Goal: Task Accomplishment & Management: Complete application form

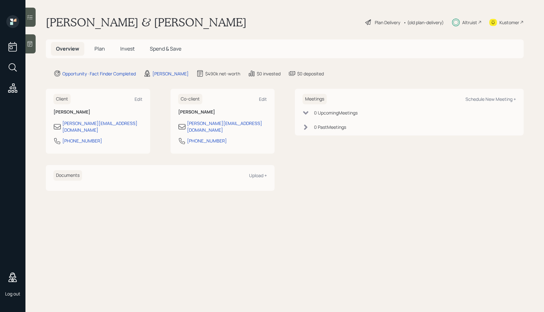
click at [95, 47] on span "Plan" at bounding box center [100, 48] width 11 height 7
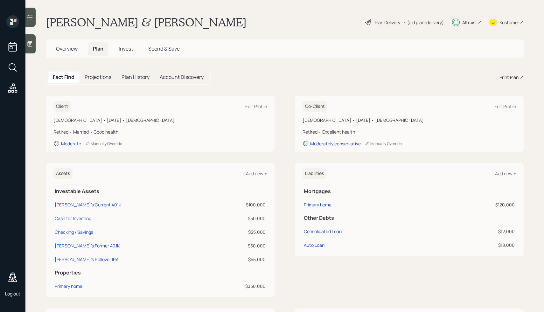
click at [381, 23] on div "Plan Delivery" at bounding box center [387, 22] width 25 height 7
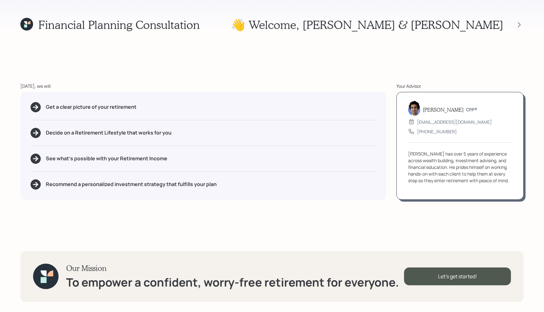
click at [429, 286] on div "Our Mission To empower a confident, worry-free retirement for everyone. Let's g…" at bounding box center [272, 276] width 504 height 51
click at [431, 274] on div "Let's get started!" at bounding box center [457, 277] width 107 height 18
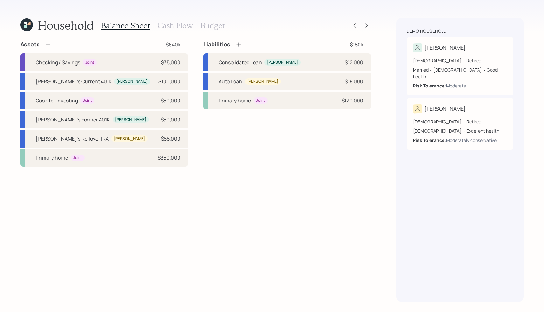
click at [181, 26] on h3 "Cash Flow" at bounding box center [175, 25] width 35 height 9
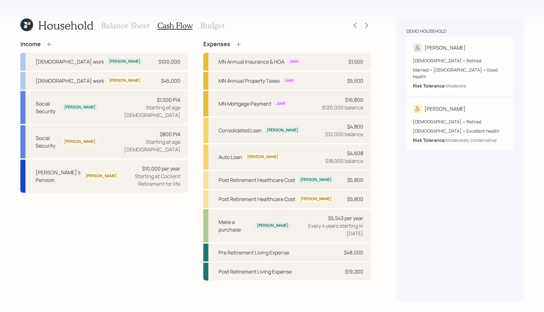
click at [49, 44] on icon at bounding box center [49, 44] width 6 height 6
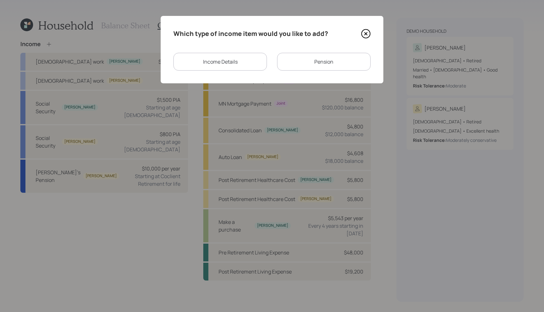
click at [238, 64] on div "Income Details" at bounding box center [221, 62] width 94 height 18
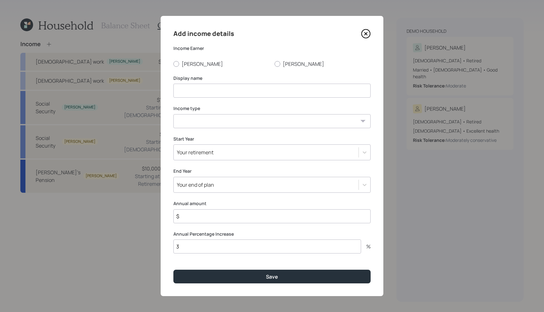
click at [193, 93] on input at bounding box center [272, 91] width 197 height 14
click at [209, 91] on input "Walmart Greeter" at bounding box center [272, 91] width 197 height 14
type input "Walmart Greeter"
click at [199, 117] on select "[DEMOGRAPHIC_DATA] work [DEMOGRAPHIC_DATA] work Self employment Other" at bounding box center [272, 121] width 197 height 14
select select "part_time"
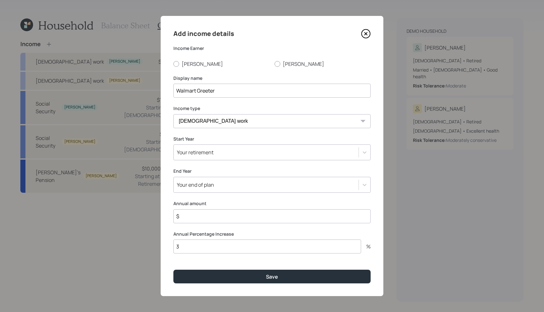
click at [174, 114] on select "[DEMOGRAPHIC_DATA] work [DEMOGRAPHIC_DATA] work Self employment Other" at bounding box center [272, 121] width 197 height 14
click at [206, 156] on div "Your retirement" at bounding box center [266, 152] width 185 height 11
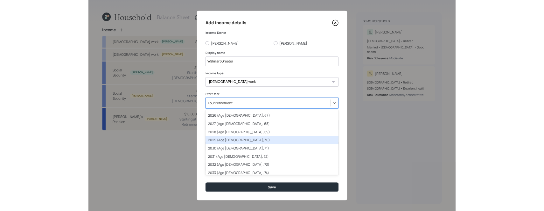
scroll to position [93, 0]
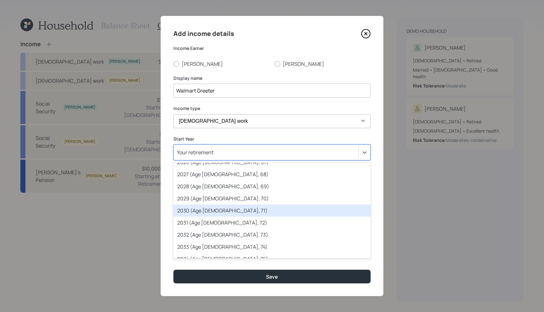
click at [207, 208] on div "2030 (Age [DEMOGRAPHIC_DATA], 71)" at bounding box center [272, 211] width 197 height 12
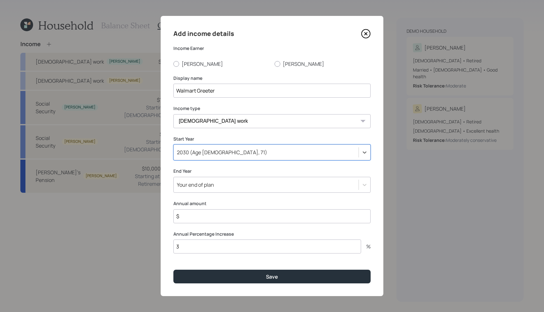
click at [220, 181] on div "Your end of plan" at bounding box center [266, 185] width 185 height 11
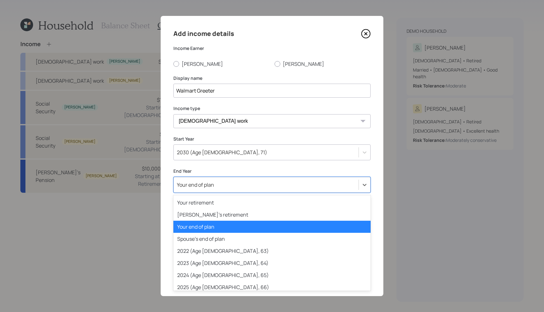
click at [220, 181] on div "Your end of plan" at bounding box center [266, 185] width 185 height 11
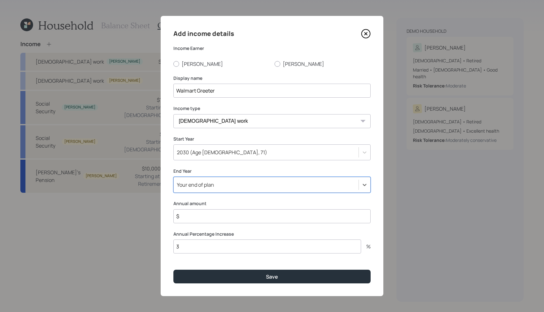
click at [231, 170] on label "End Year" at bounding box center [272, 171] width 197 height 6
click at [208, 218] on input "$" at bounding box center [272, 216] width 197 height 14
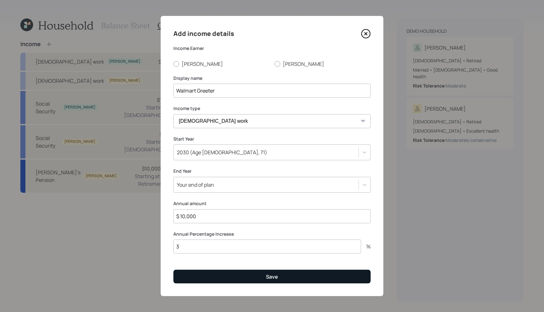
type input "$ 10,000"
click at [216, 271] on button "Save" at bounding box center [272, 277] width 197 height 14
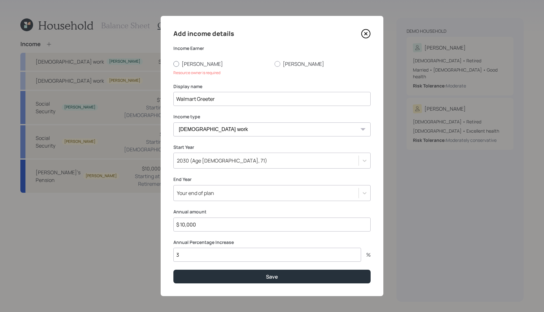
click at [174, 60] on label "[PERSON_NAME]" at bounding box center [222, 63] width 96 height 7
click at [173, 64] on input "[PERSON_NAME]" at bounding box center [173, 64] width 0 height 0
radio input "true"
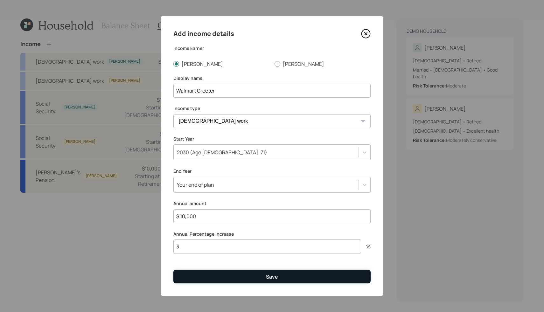
click at [237, 283] on button "Save" at bounding box center [272, 277] width 197 height 14
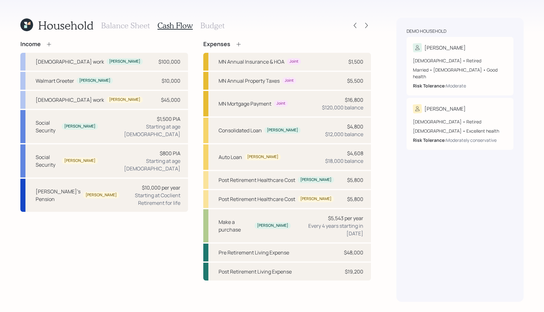
click at [112, 242] on div "Income [DEMOGRAPHIC_DATA] work [PERSON_NAME] $100,000 Walmart Greeter [PERSON_N…" at bounding box center [104, 161] width 168 height 240
click at [168, 85] on div "Walmart Greeter [PERSON_NAME] $10,000" at bounding box center [104, 81] width 168 height 18
select select "part_time"
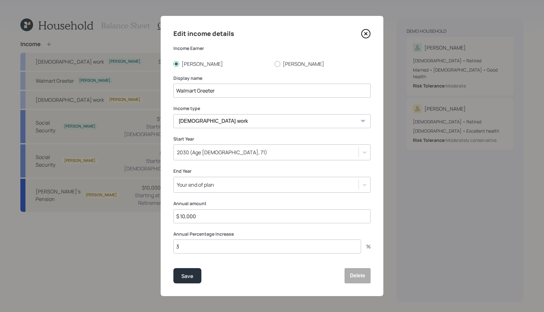
click at [366, 32] on icon at bounding box center [366, 34] width 10 height 10
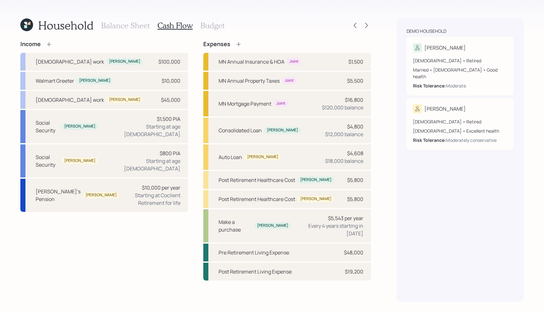
click at [126, 22] on h3 "Balance Sheet" at bounding box center [125, 25] width 49 height 9
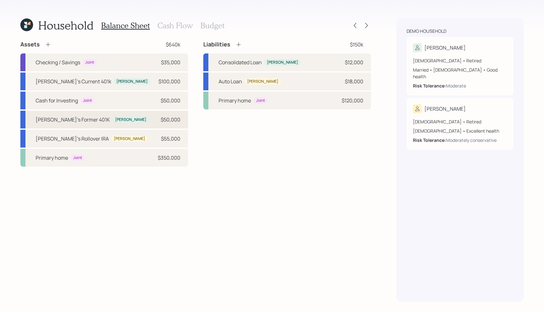
click at [73, 115] on div "[PERSON_NAME]'s Former 401K [PERSON_NAME] $50,000" at bounding box center [104, 120] width 168 height 18
select select "company_sponsored"
select select "balanced"
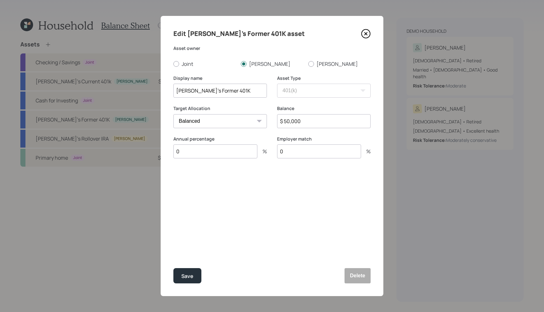
click at [217, 146] on input "0" at bounding box center [216, 152] width 84 height 14
type input "1"
click at [232, 178] on div "Select..." at bounding box center [214, 183] width 81 height 11
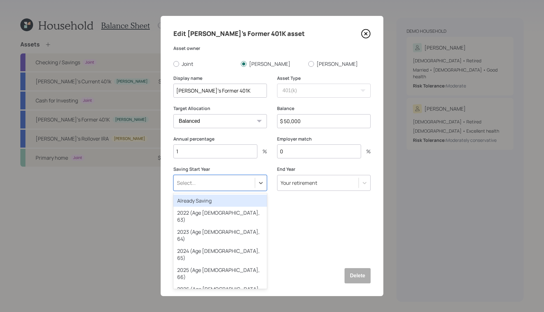
click at [217, 198] on div "Already Saving" at bounding box center [221, 201] width 94 height 12
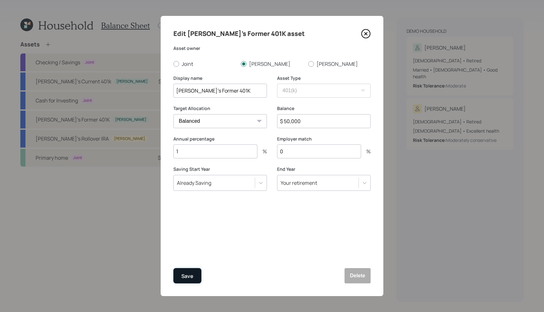
click at [196, 274] on button "Save" at bounding box center [188, 275] width 28 height 15
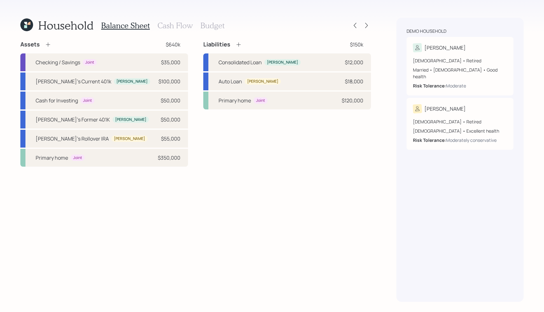
click at [164, 25] on h3 "Cash Flow" at bounding box center [175, 25] width 35 height 9
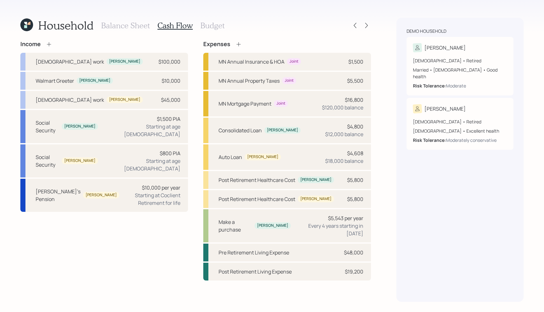
click at [28, 27] on icon at bounding box center [26, 24] width 13 height 13
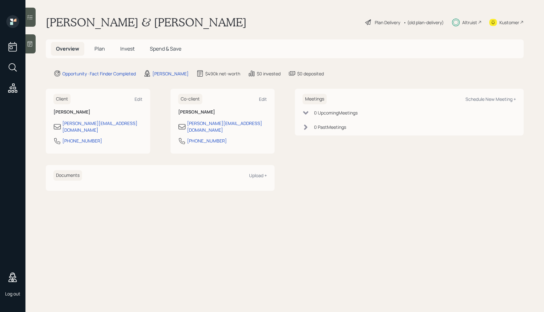
click at [375, 22] on div "Plan Delivery" at bounding box center [387, 22] width 25 height 7
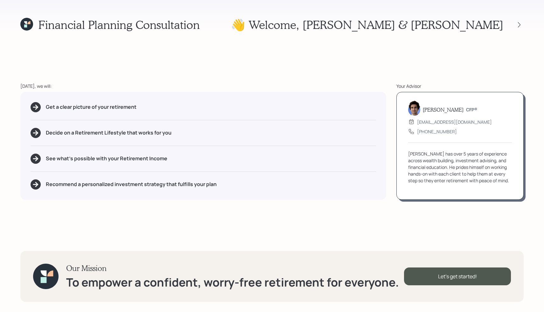
click at [487, 19] on h1 "👋 Welcome , [PERSON_NAME] & [PERSON_NAME]" at bounding box center [367, 25] width 273 height 14
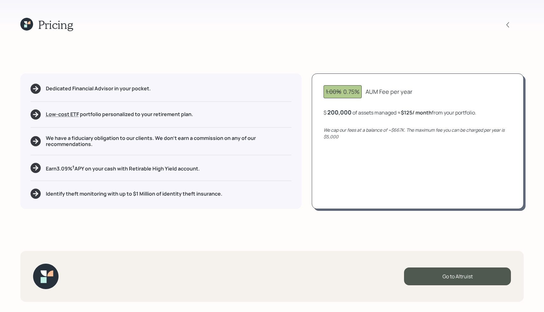
click at [263, 26] on div "Pricing" at bounding box center [272, 25] width 504 height 14
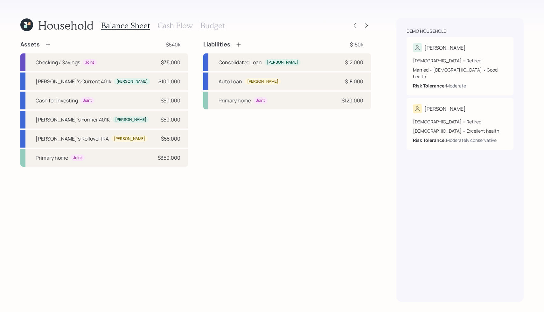
click at [224, 26] on div "Household Balance Sheet Cash Flow Budget" at bounding box center [195, 25] width 351 height 15
click at [210, 27] on h3 "Budget" at bounding box center [213, 25] width 24 height 9
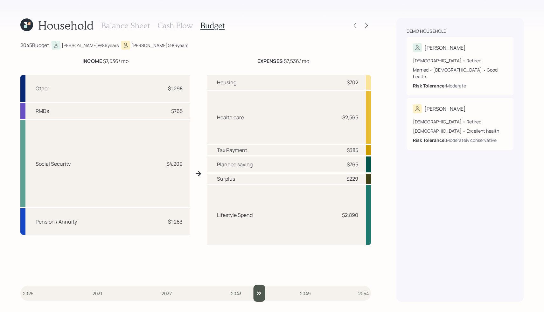
drag, startPoint x: 28, startPoint y: 293, endPoint x: 260, endPoint y: 238, distance: 237.8
click at [260, 285] on input "slider" at bounding box center [195, 293] width 351 height 17
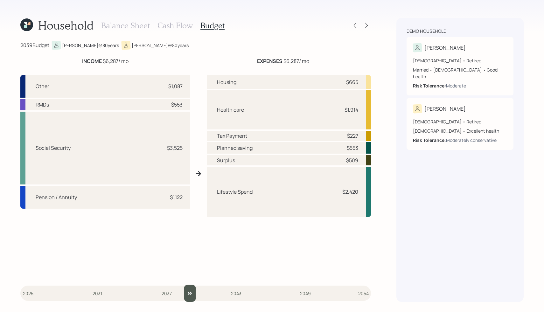
type input "2039"
drag, startPoint x: 258, startPoint y: 295, endPoint x: 186, endPoint y: 296, distance: 71.3
click at [186, 296] on input "slider" at bounding box center [195, 293] width 351 height 17
